Goal: Task Accomplishment & Management: Use online tool/utility

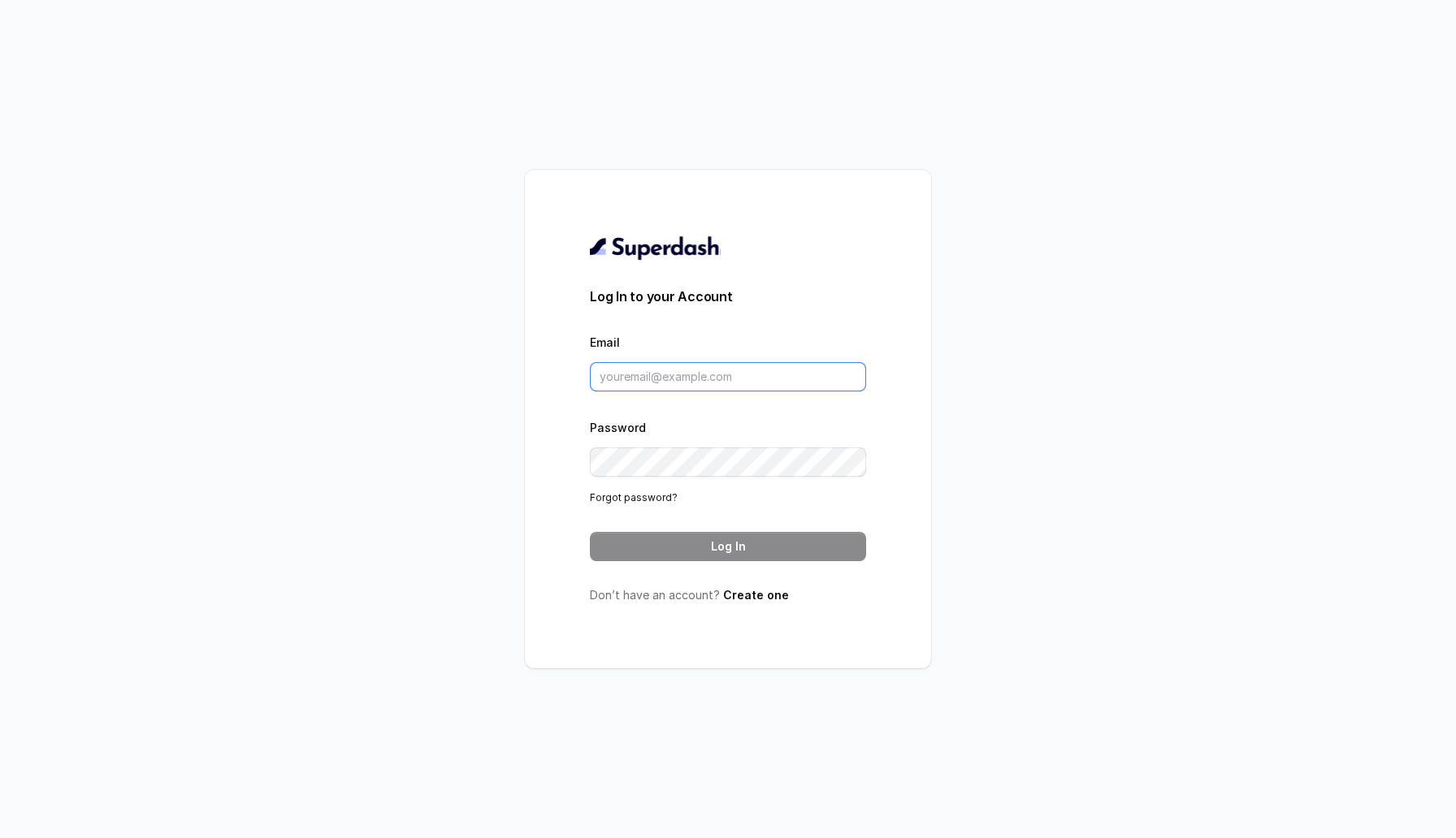
click at [633, 376] on input "Email" at bounding box center [728, 377] width 276 height 29
type input "sherinjacob20@gmail.com"
click at [720, 534] on button "Log In" at bounding box center [728, 546] width 276 height 29
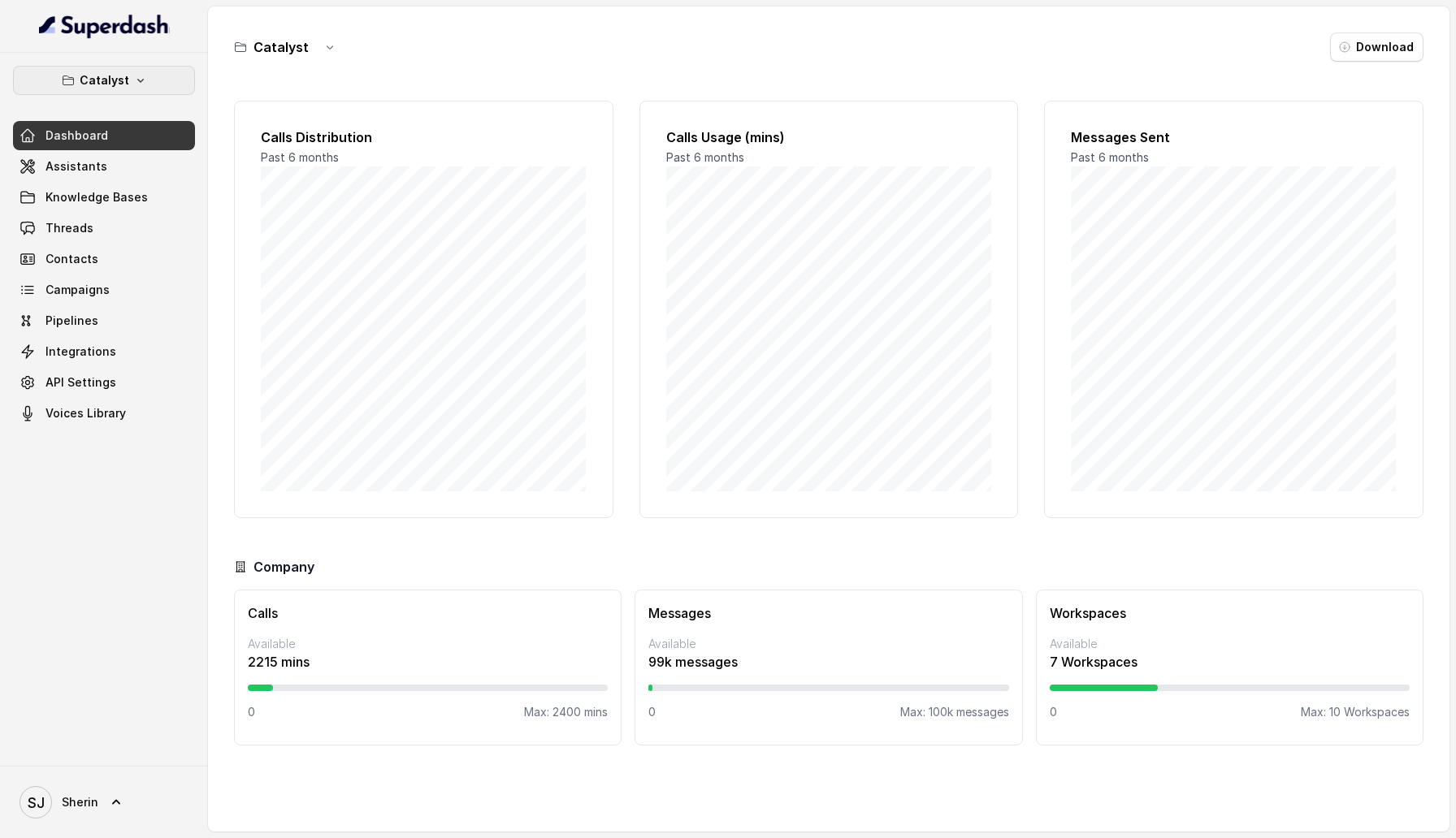
click at [139, 95] on div "Catalyst Dashboard Assistants Knowledge Bases Threads Contacts Campaigns Pipeli…" at bounding box center [104, 247] width 182 height 363
click at [134, 81] on icon "button" at bounding box center [141, 80] width 13 height 13
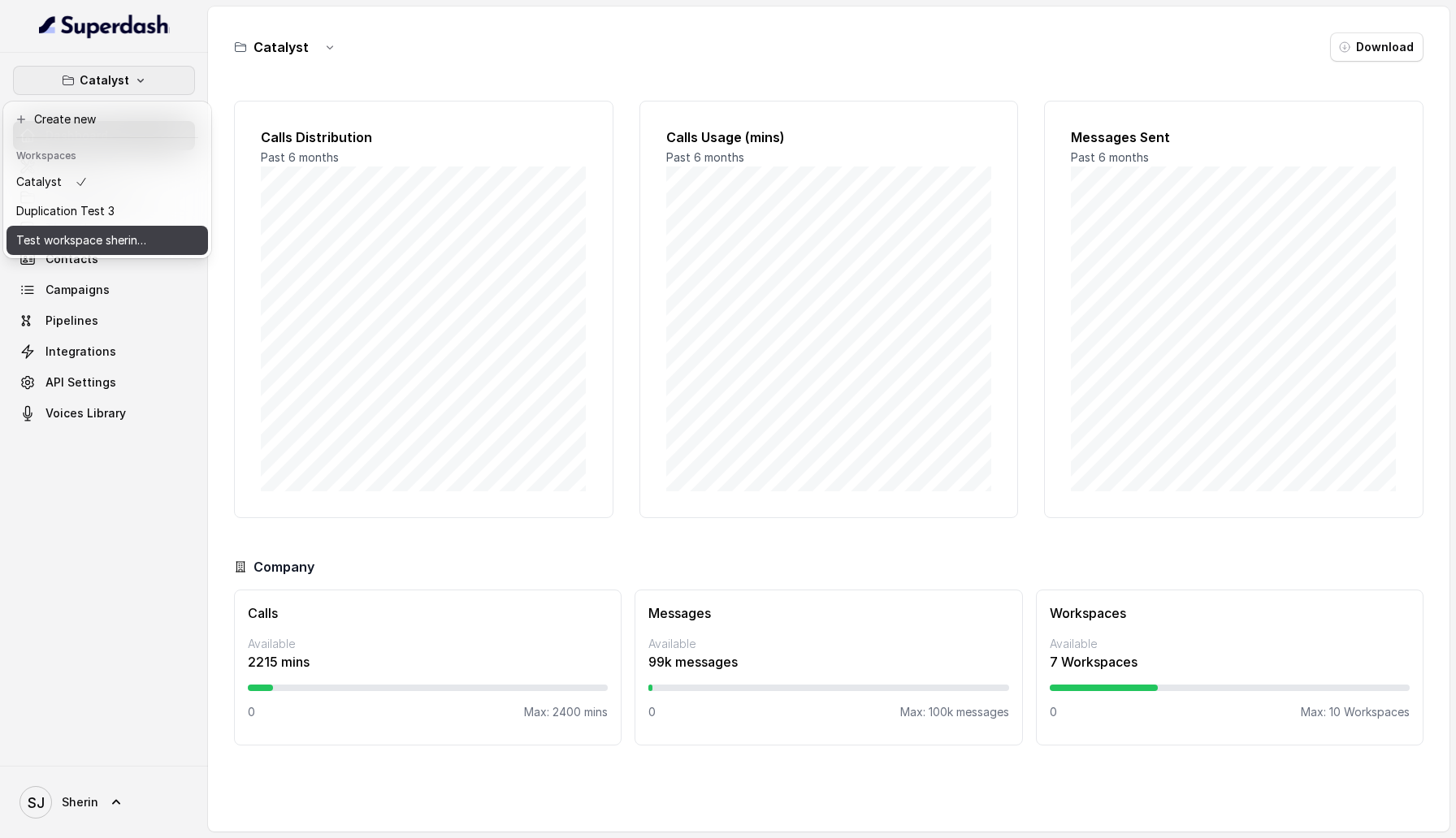
click at [122, 239] on p "Test workspace sherin - limits of workspace naming" at bounding box center [81, 240] width 130 height 20
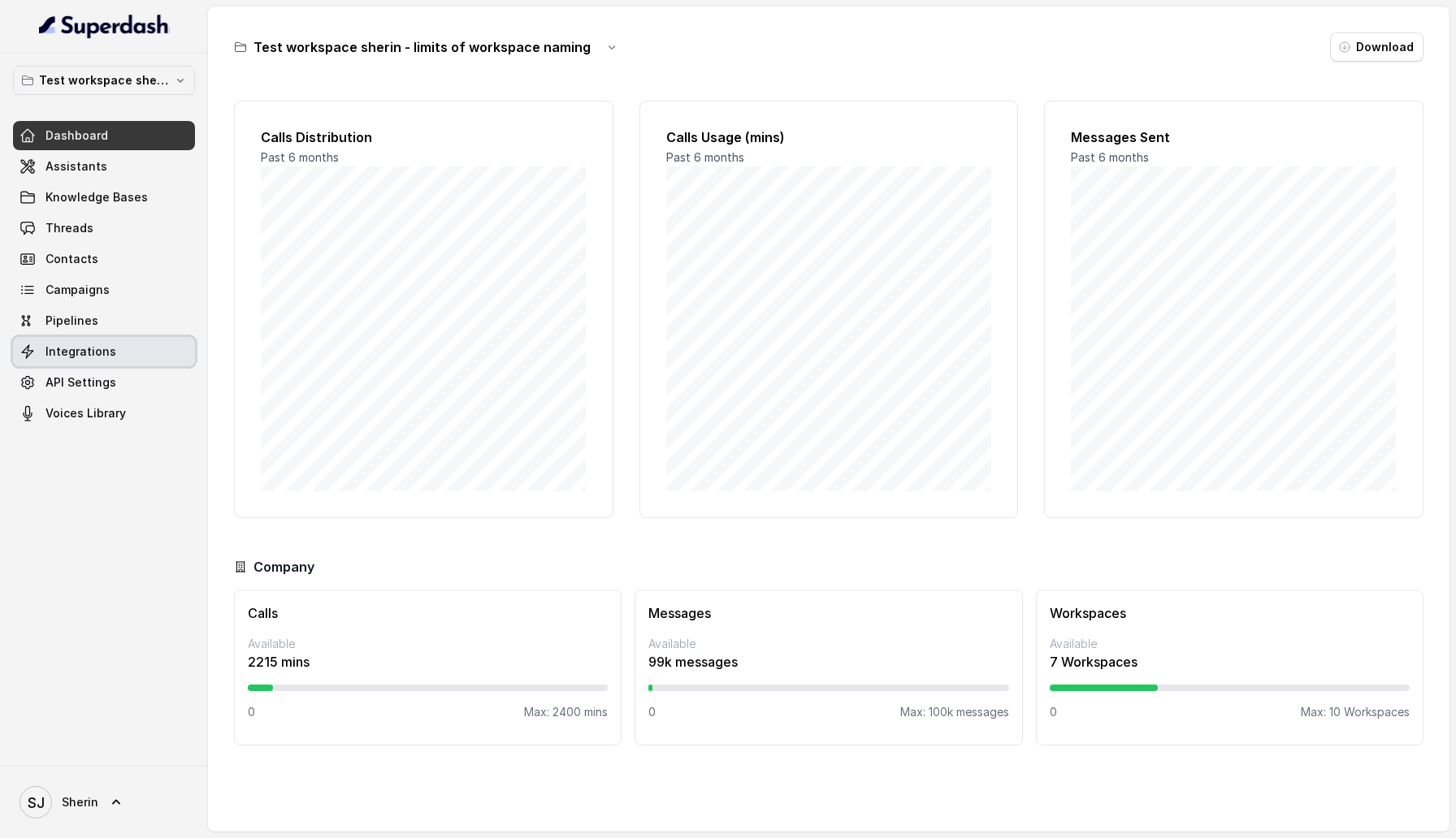
click at [65, 356] on span "Integrations" at bounding box center [81, 352] width 71 height 16
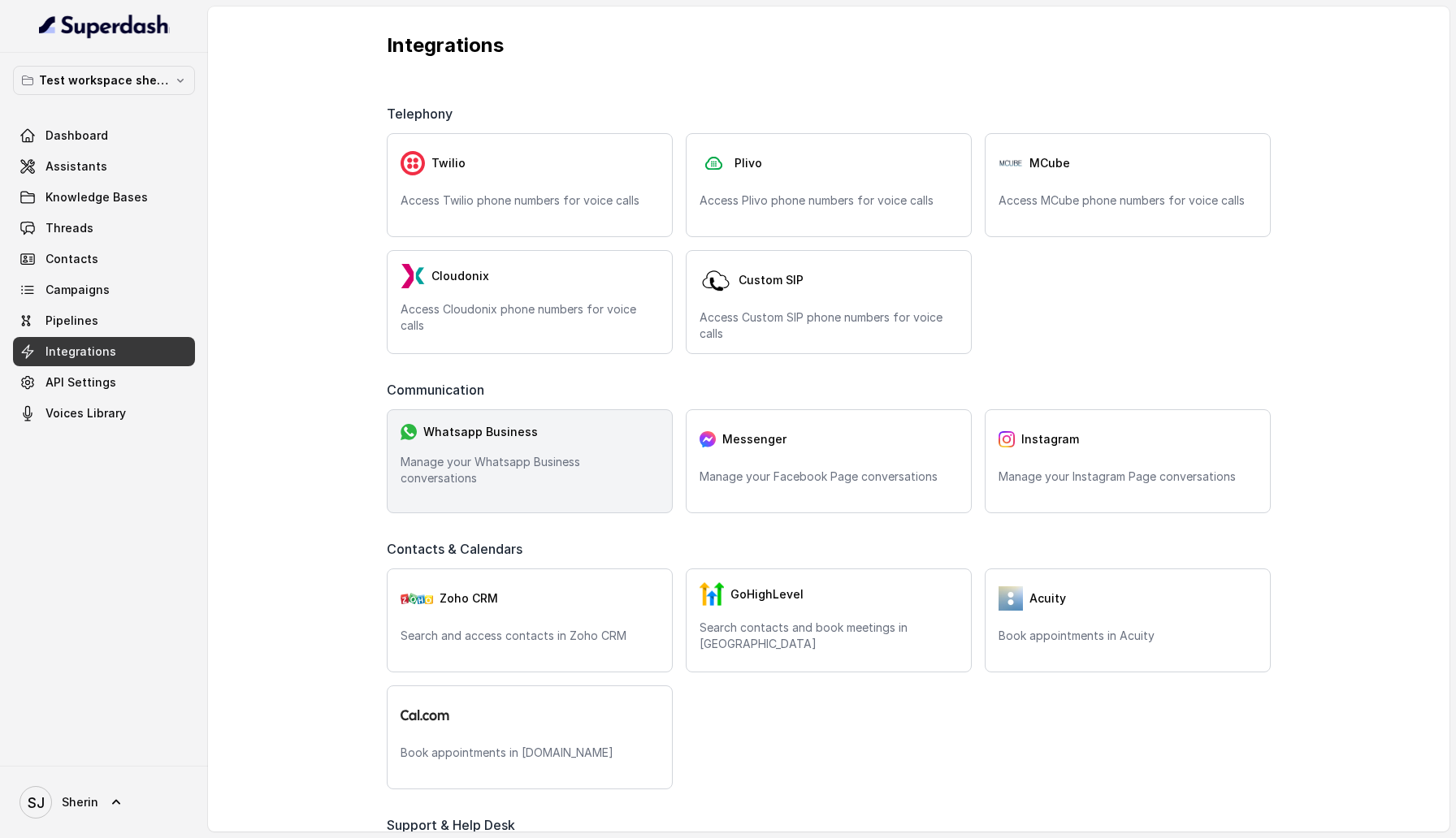
click at [468, 466] on div "Whatsapp Business Manage your Whatsapp Business conversations" at bounding box center [529, 461] width 286 height 104
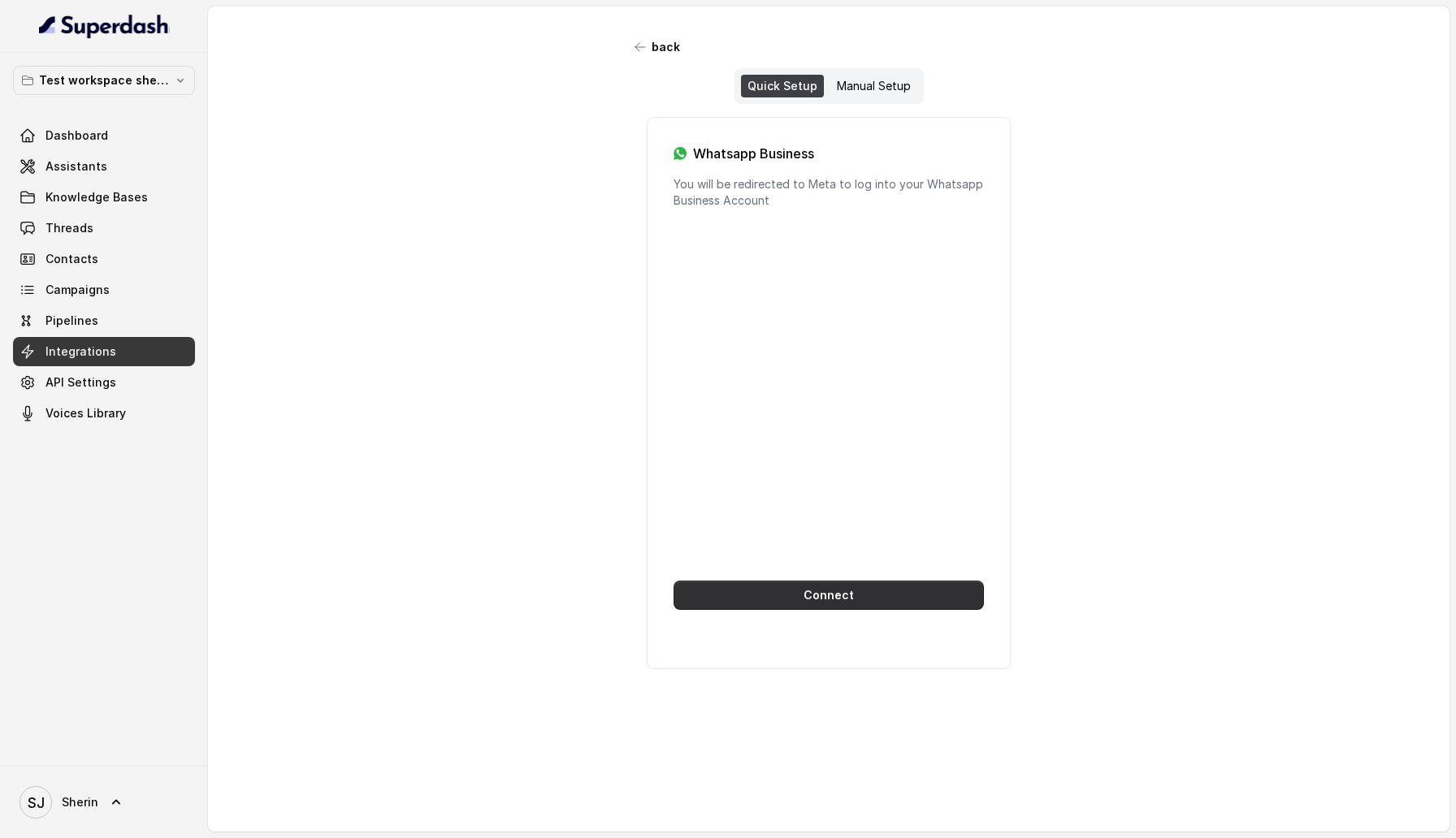
click at [816, 590] on button "Connect" at bounding box center [828, 595] width 310 height 29
click at [778, 600] on button "Connect" at bounding box center [828, 595] width 310 height 29
click at [808, 591] on button "Connect" at bounding box center [828, 595] width 310 height 29
click at [764, 595] on button "Connect" at bounding box center [828, 595] width 310 height 29
click at [893, 74] on div "Manual Setup" at bounding box center [873, 86] width 87 height 23
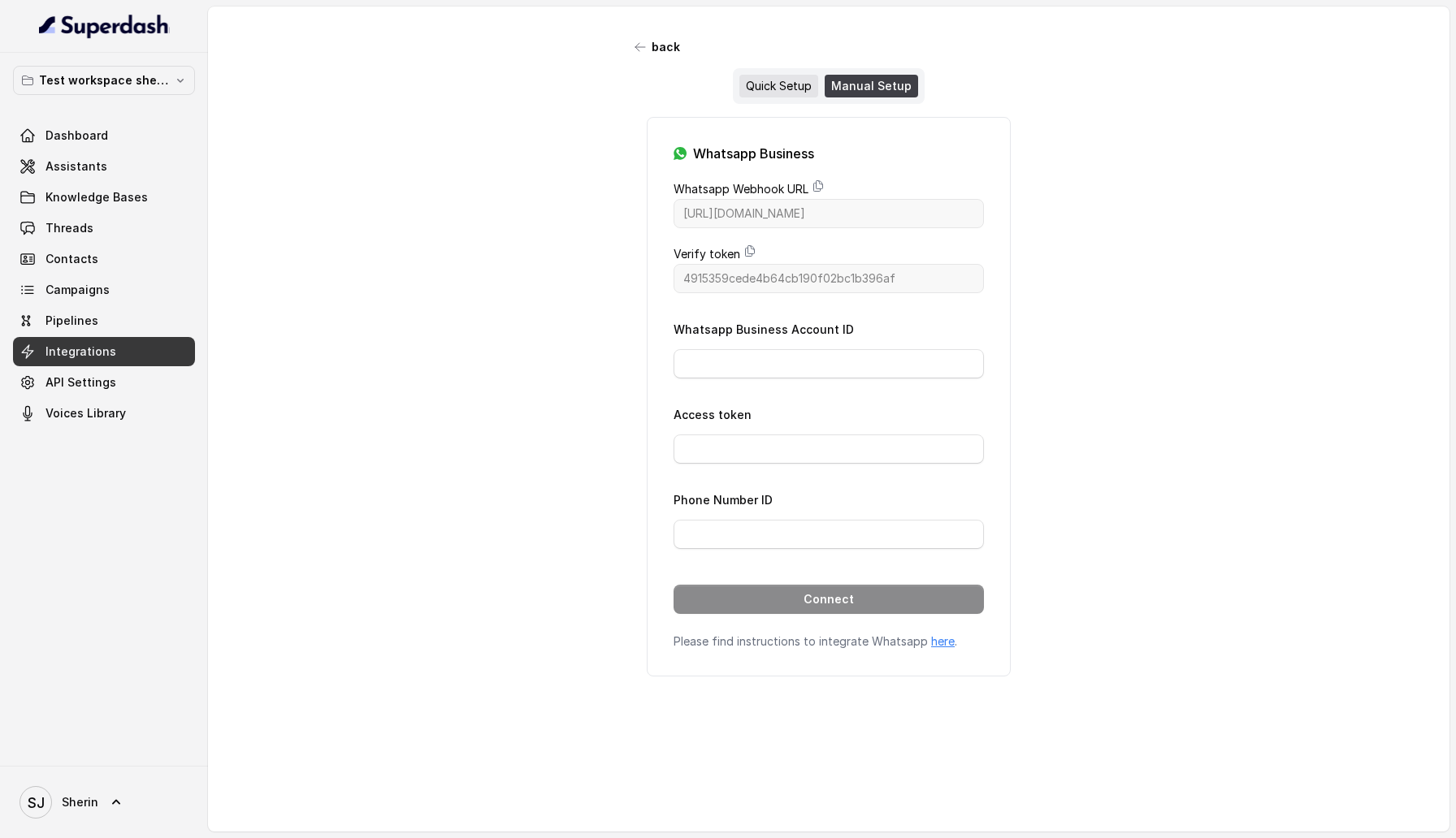
click at [793, 78] on div "Quick Setup" at bounding box center [779, 86] width 78 height 23
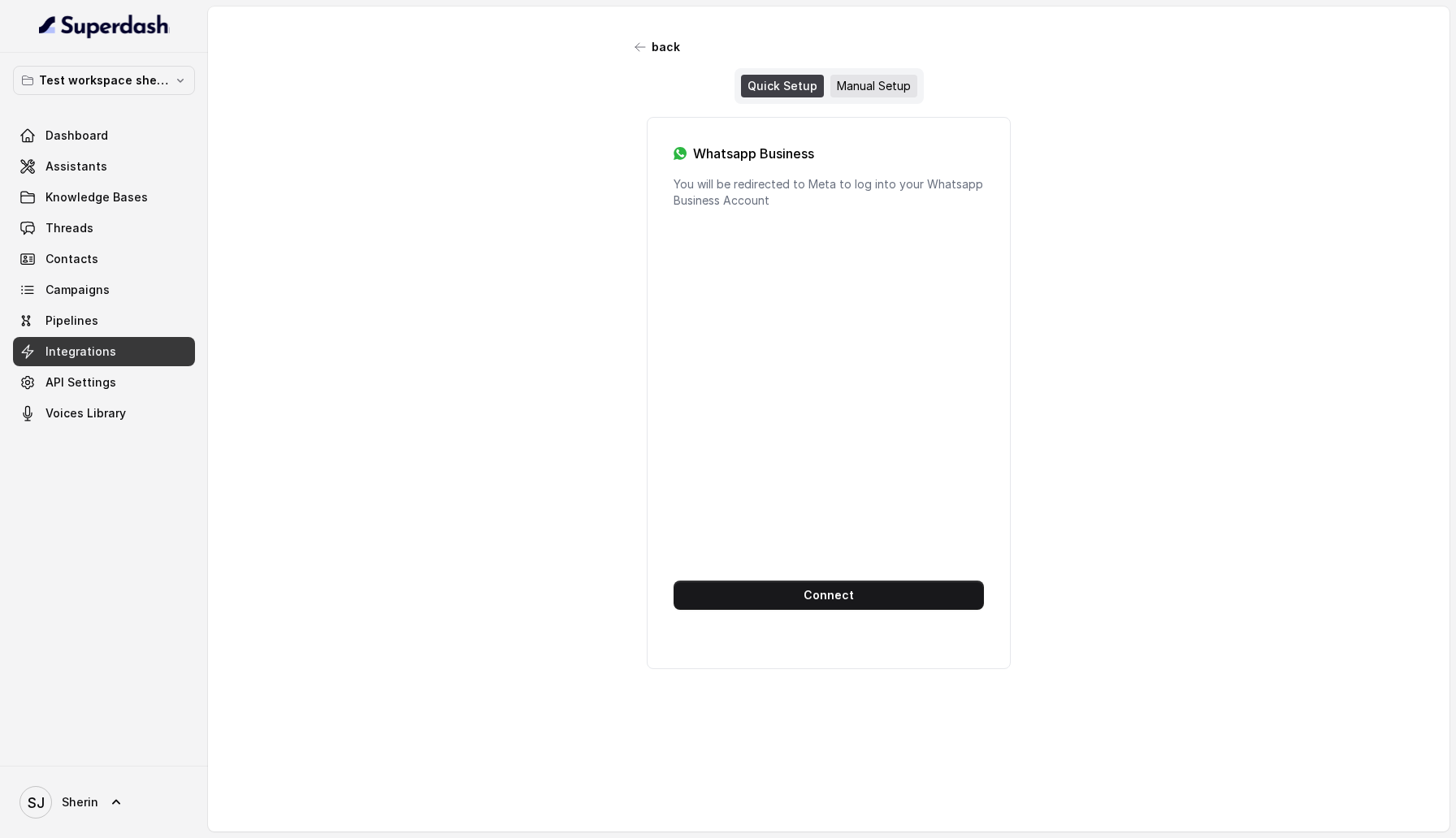
click at [869, 95] on div "Manual Setup" at bounding box center [873, 86] width 87 height 23
